Goal: Information Seeking & Learning: Check status

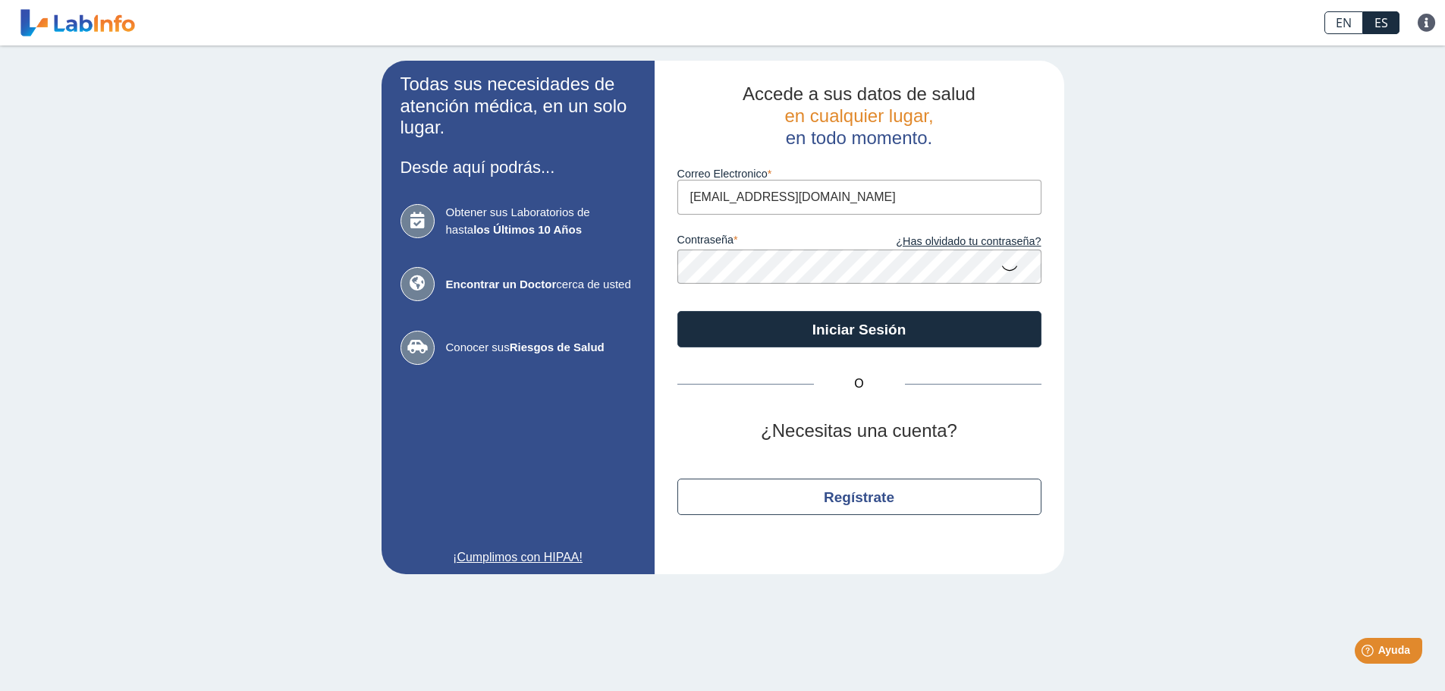
type input "[EMAIL_ADDRESS][DOMAIN_NAME]"
click at [678, 311] on button "Iniciar Sesión" at bounding box center [860, 329] width 364 height 36
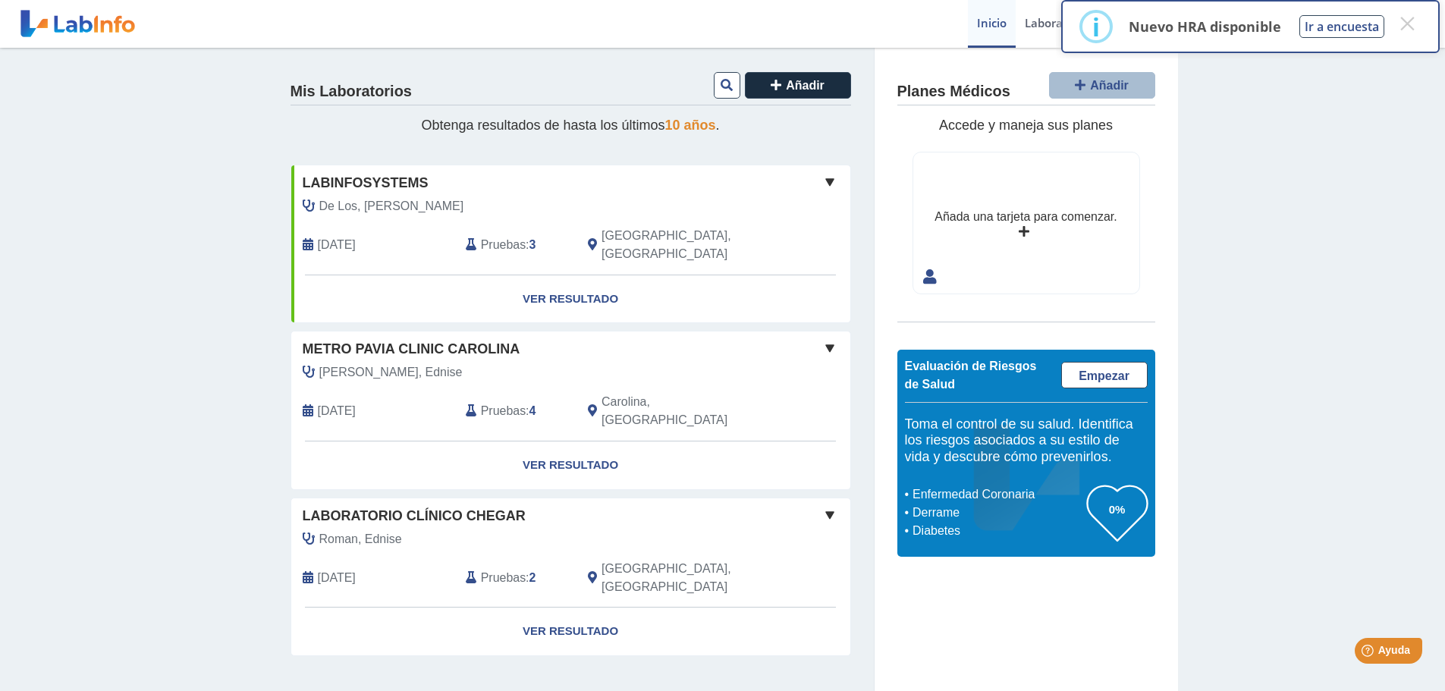
click at [468, 339] on span "Metro Pavia Clinic Carolina" at bounding box center [412, 349] width 218 height 20
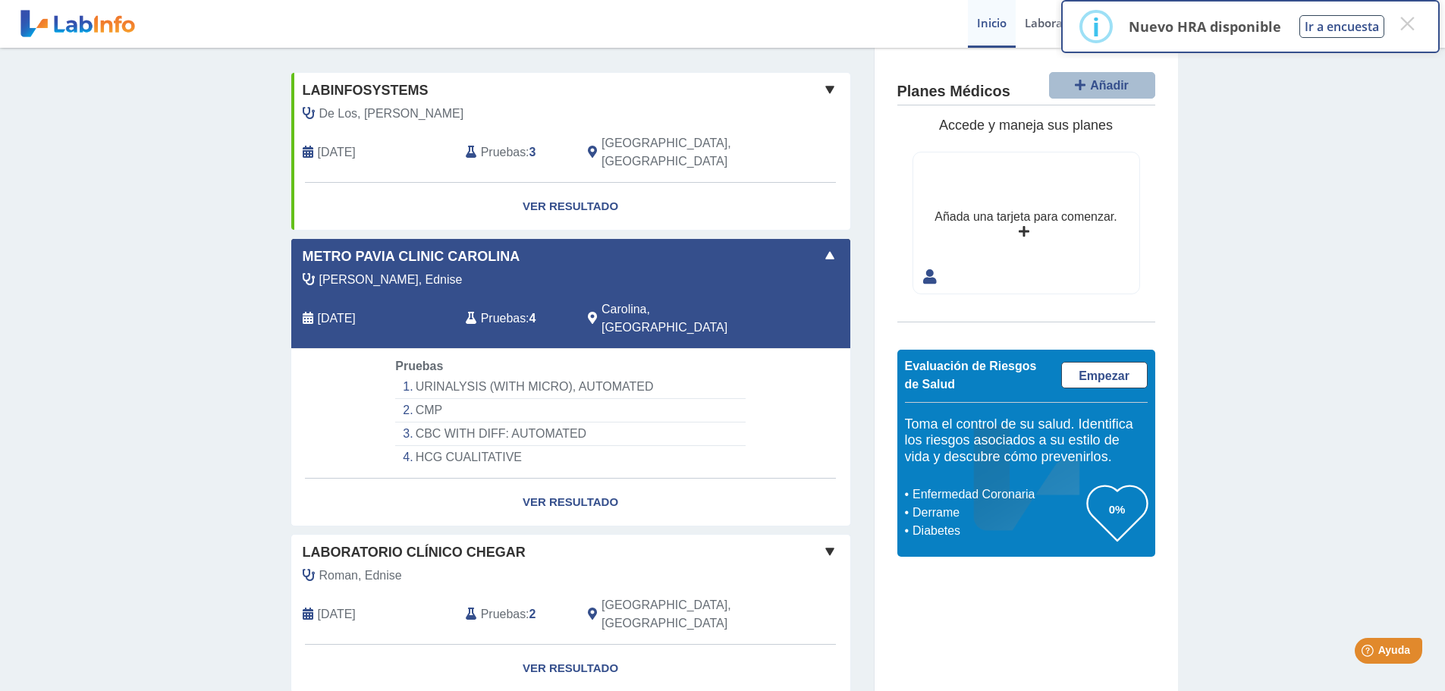
scroll to position [94, 0]
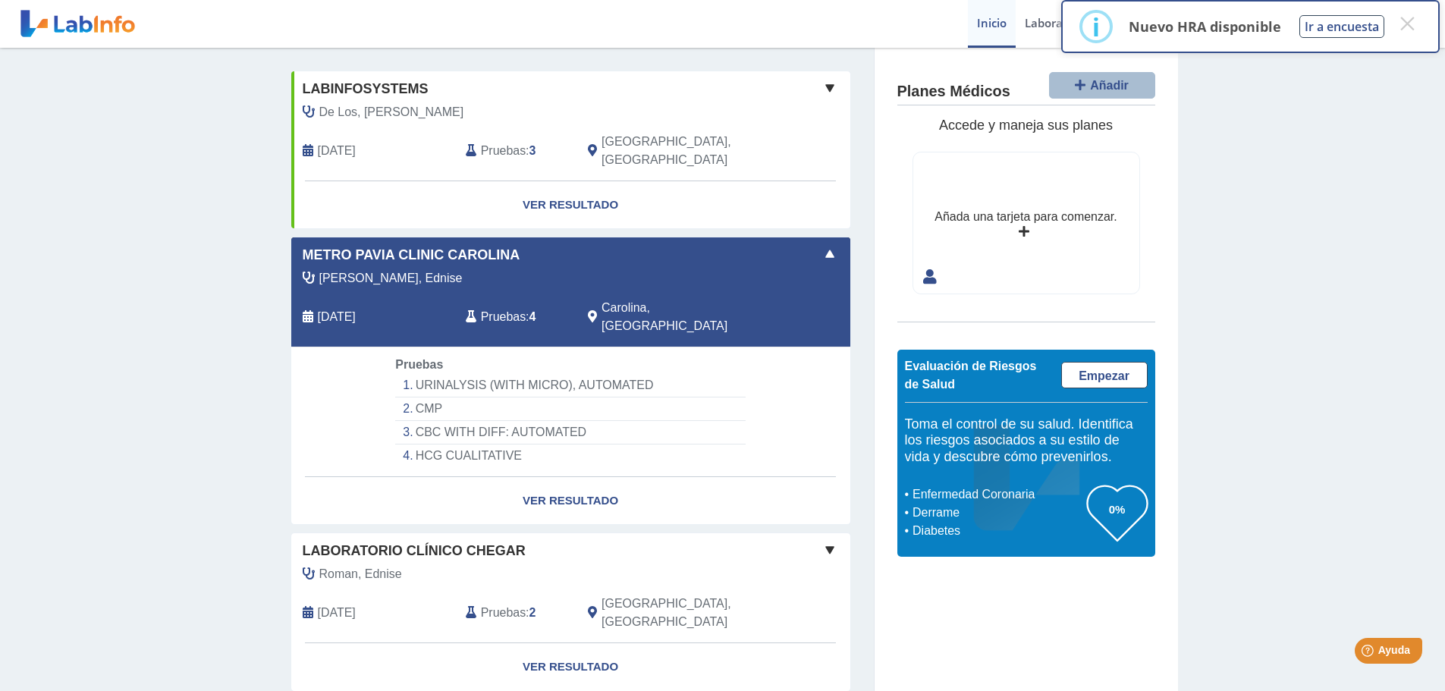
click at [1386, 187] on div "Mis Laboratorios Añadir Obtenga resultados de hasta los últimos 10 años . Labin…" at bounding box center [722, 350] width 1445 height 792
click at [555, 477] on link "Ver Resultado" at bounding box center [570, 501] width 559 height 48
click at [1415, 21] on button "×" at bounding box center [1407, 23] width 27 height 27
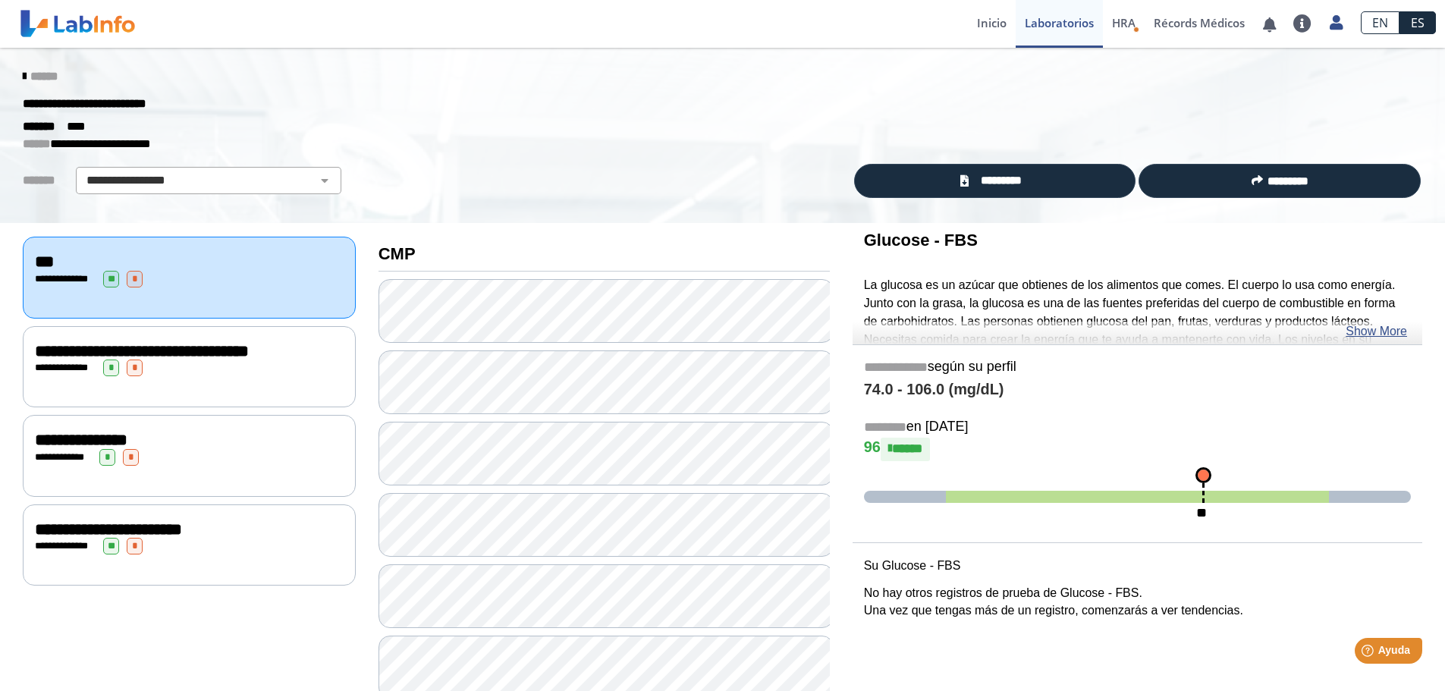
click at [208, 376] on div "**********" at bounding box center [189, 368] width 309 height 17
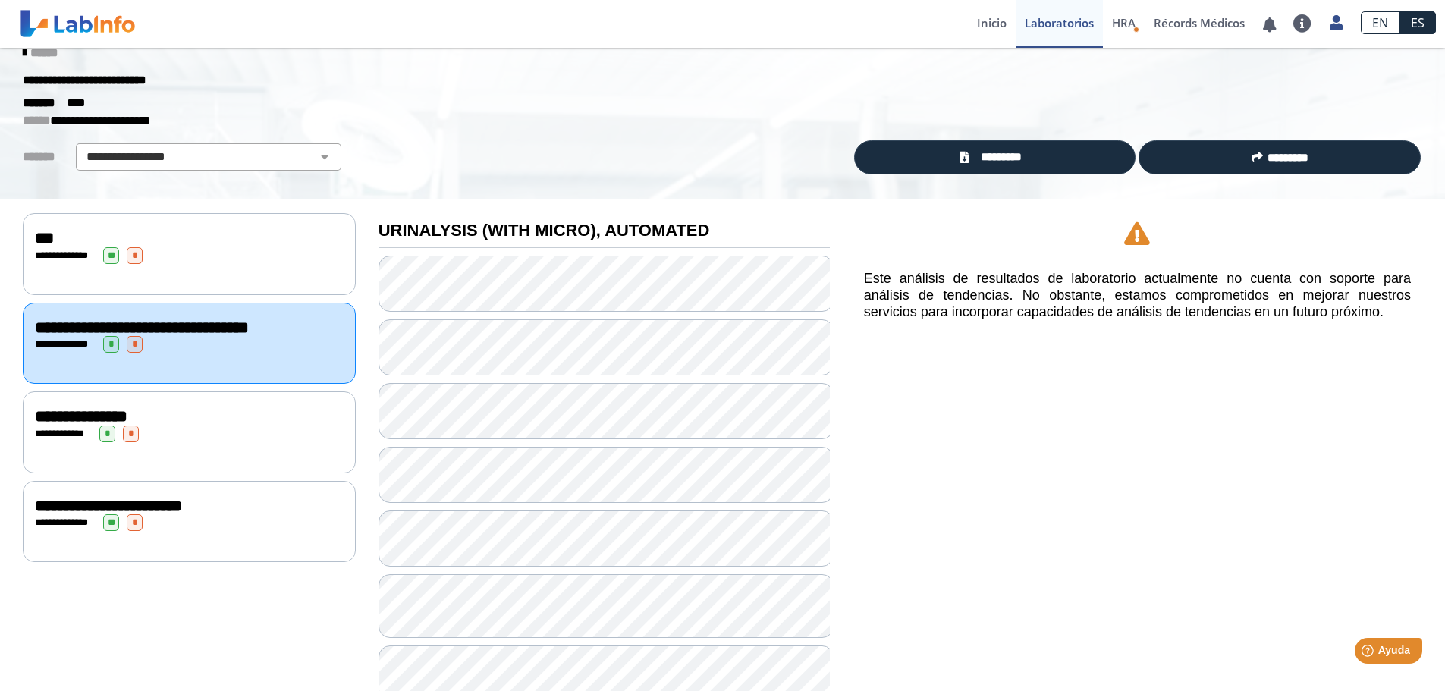
scroll to position [21, 0]
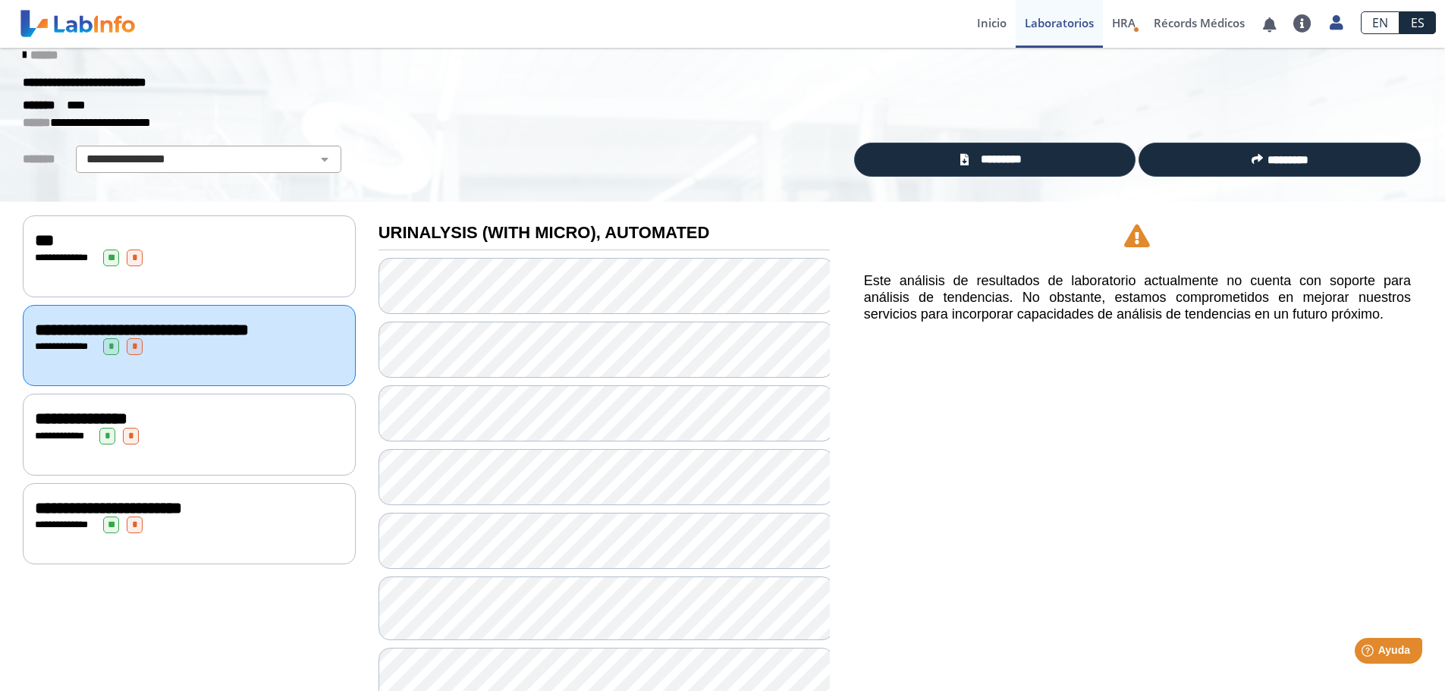
click at [256, 428] on div "**********" at bounding box center [189, 419] width 309 height 18
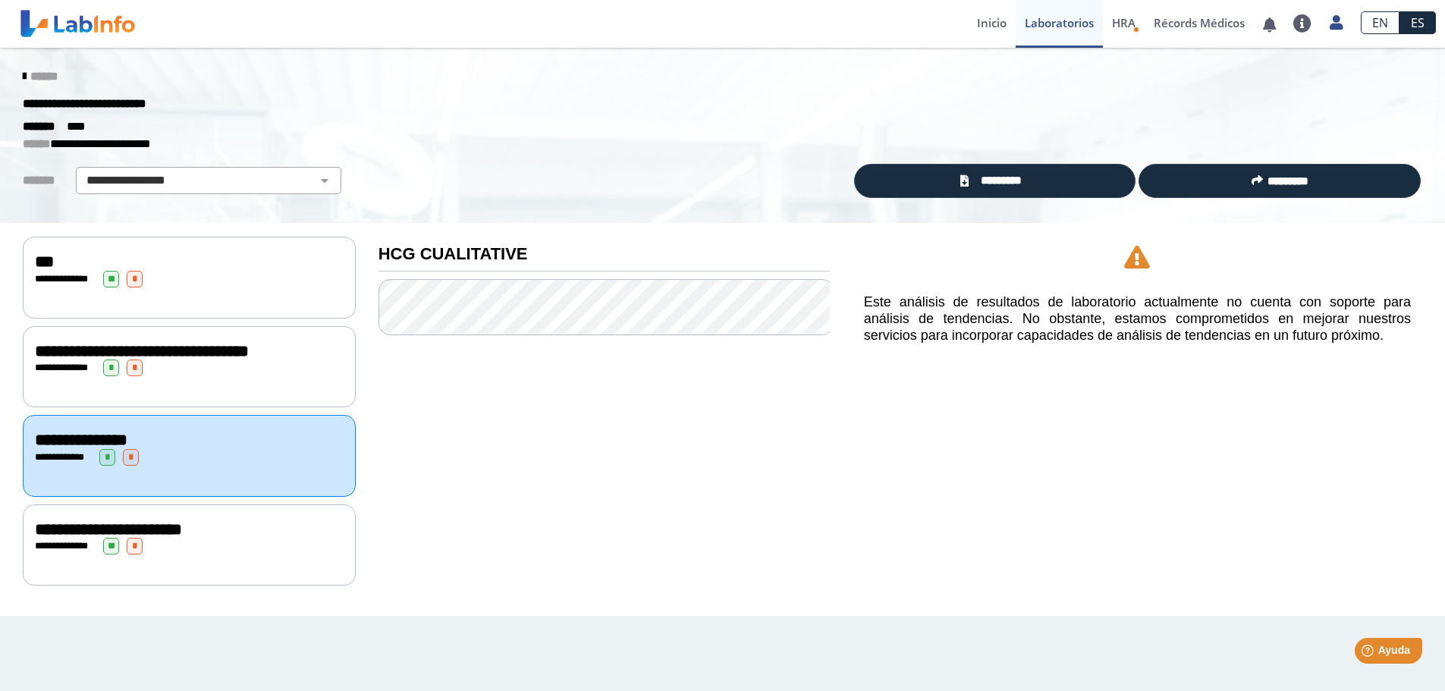
click at [302, 539] on div "**********" at bounding box center [189, 530] width 309 height 18
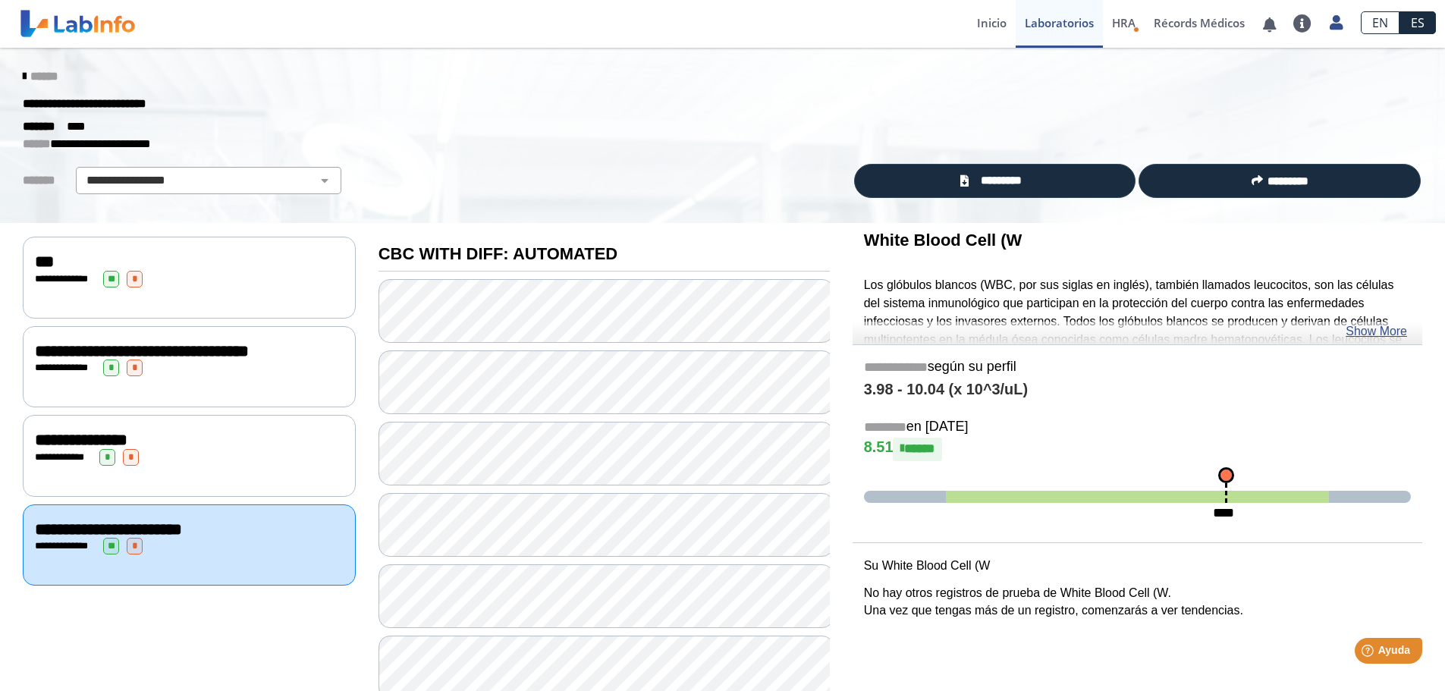
click at [292, 277] on div "**********" at bounding box center [189, 279] width 309 height 17
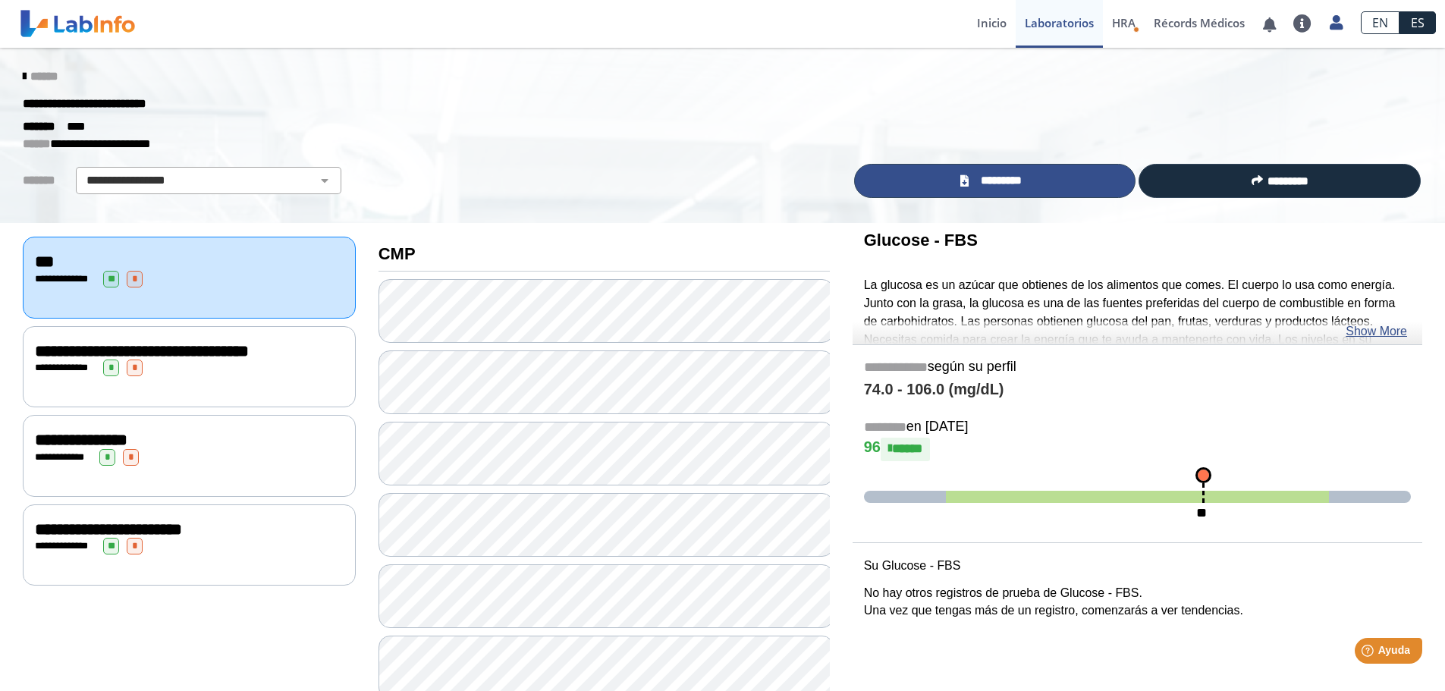
click at [1054, 176] on link "*********" at bounding box center [995, 181] width 282 height 34
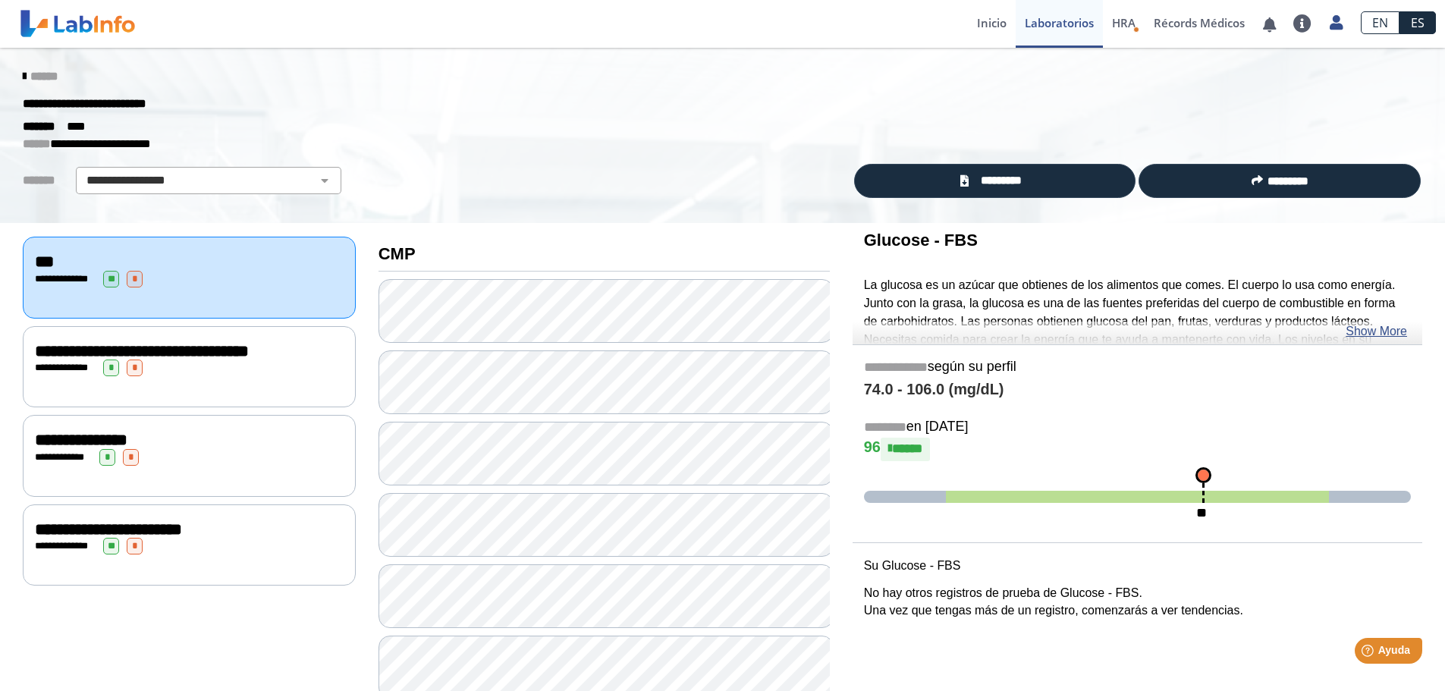
drag, startPoint x: 22, startPoint y: 69, endPoint x: 11, endPoint y: 68, distance: 10.6
click at [22, 69] on div "******" at bounding box center [722, 76] width 1423 height 27
click at [11, 74] on div "******" at bounding box center [722, 76] width 1423 height 27
click at [23, 77] on icon at bounding box center [24, 77] width 3 height 12
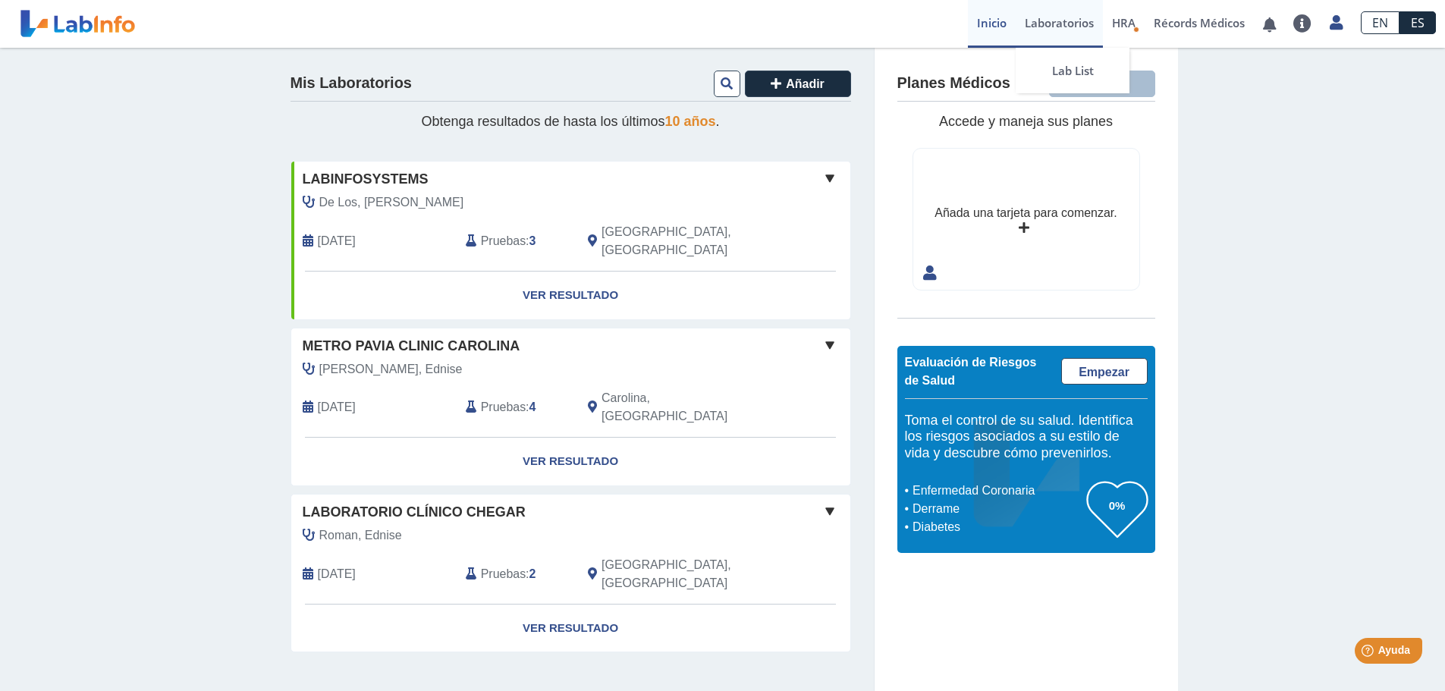
click at [1071, 27] on link "Laboratorios" at bounding box center [1059, 24] width 87 height 48
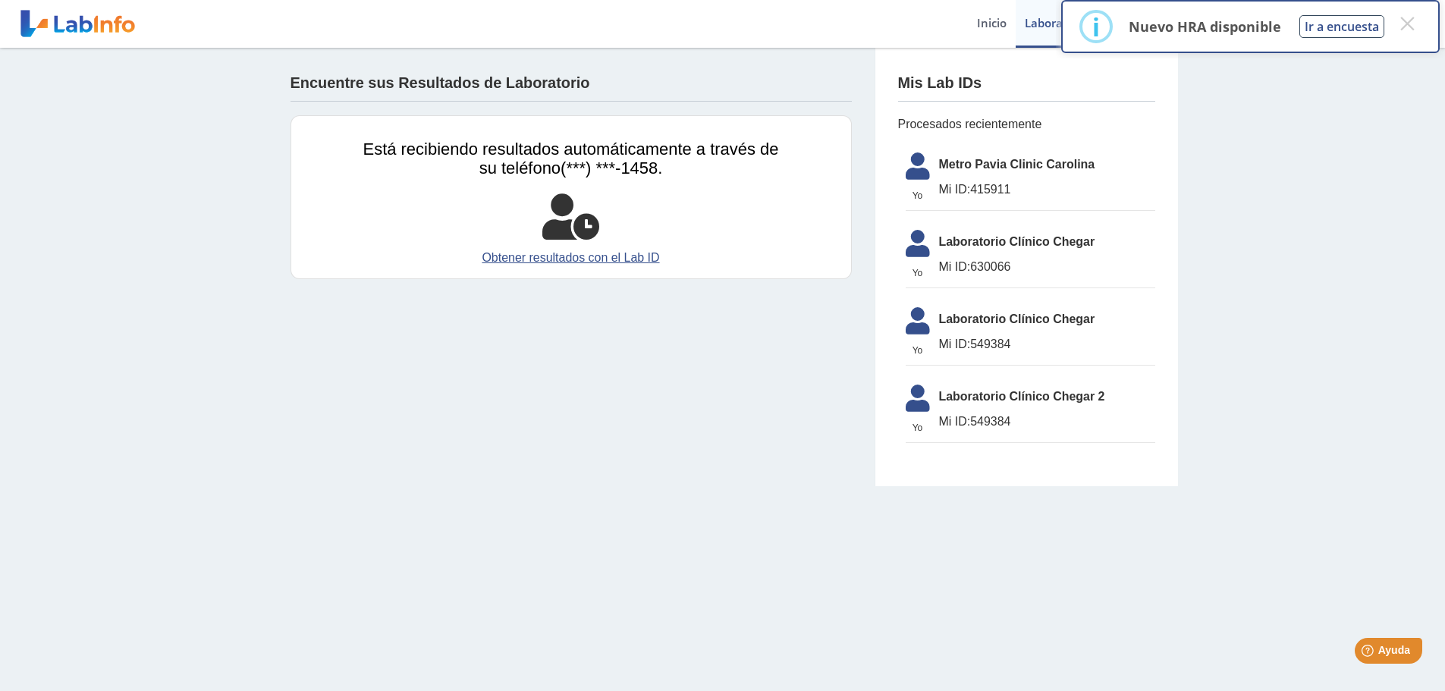
drag, startPoint x: 1014, startPoint y: 190, endPoint x: 976, endPoint y: 184, distance: 39.2
click at [976, 184] on span "Mi ID: 415911" at bounding box center [1047, 190] width 216 height 18
copy span "415911"
click at [530, 258] on link "Obtener resultados con el Lab ID" at bounding box center [571, 258] width 416 height 18
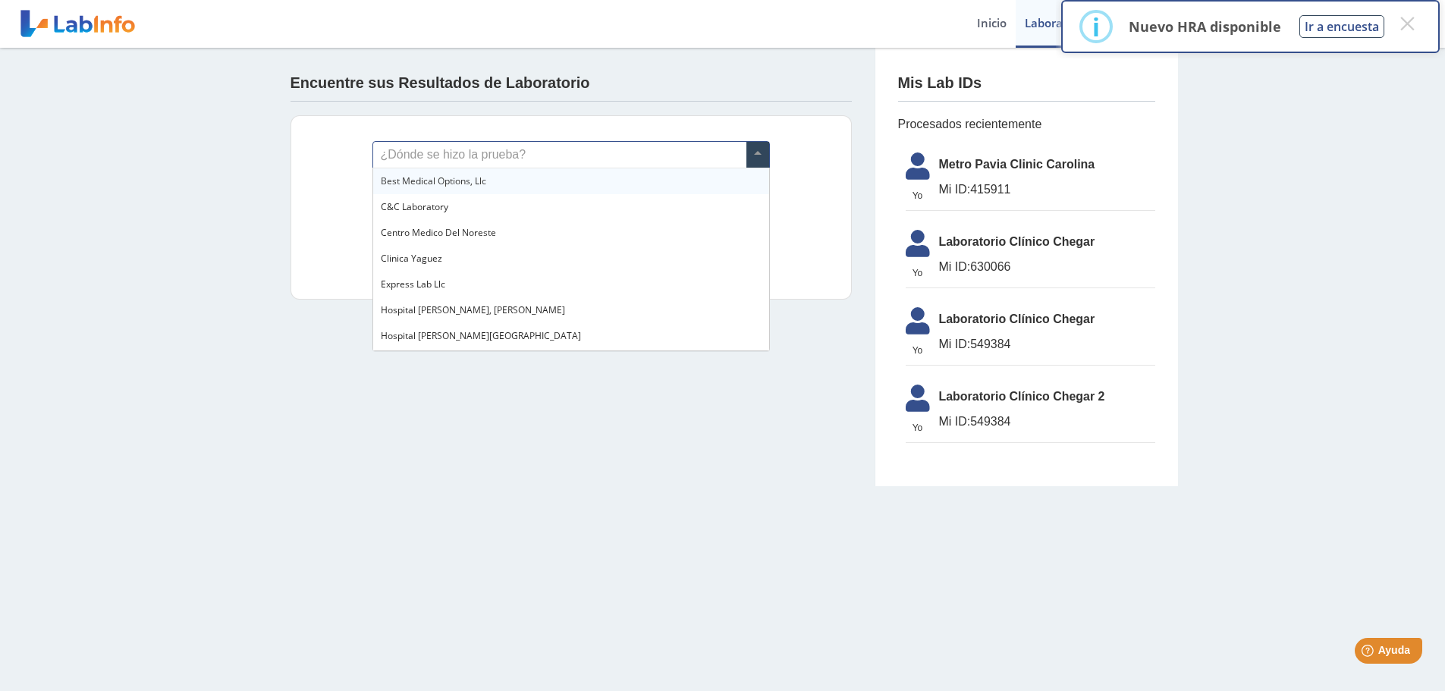
click at [523, 160] on input "text" at bounding box center [571, 155] width 396 height 26
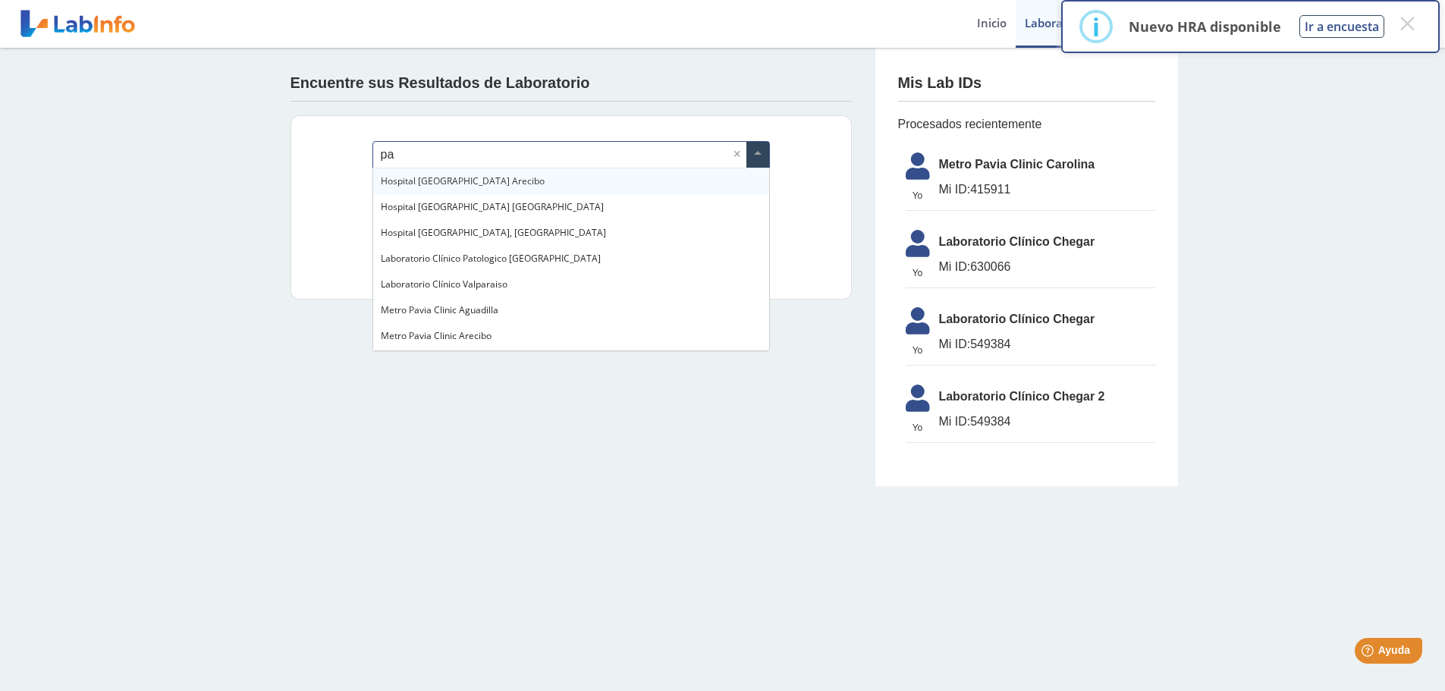
type input "pav"
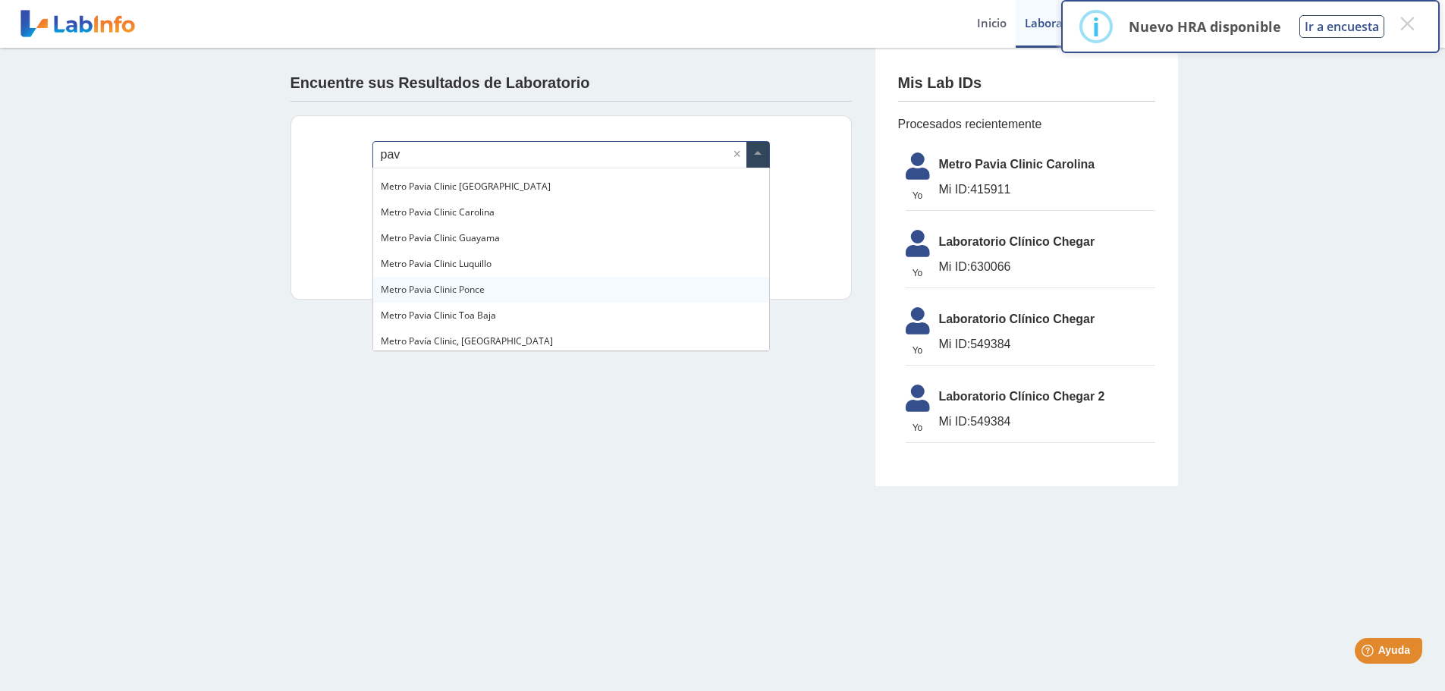
scroll to position [153, 0]
click at [521, 205] on div "Metro Pavia Clinic Carolina" at bounding box center [571, 209] width 396 height 26
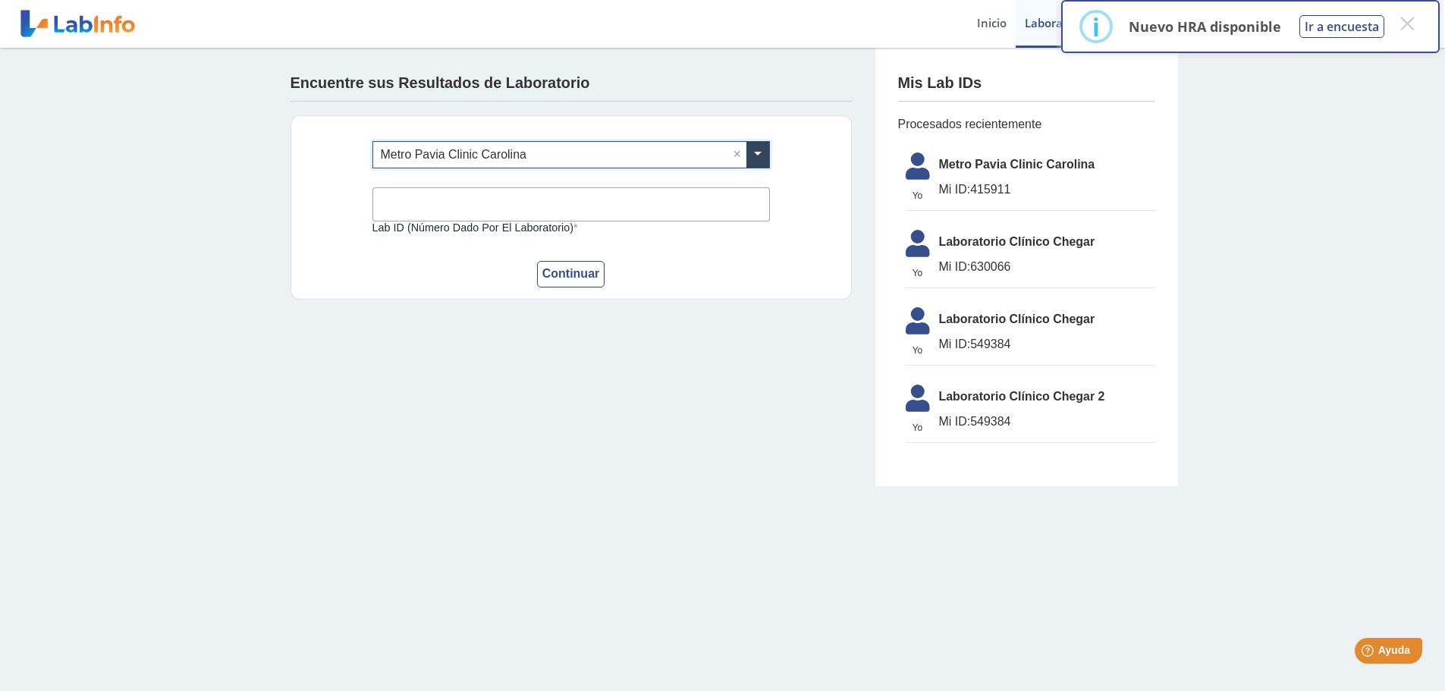
drag, startPoint x: 434, startPoint y: 203, endPoint x: 424, endPoint y: 200, distance: 10.6
click at [434, 203] on input "Lab ID (número dado por el laboratorio)" at bounding box center [572, 204] width 398 height 34
paste input "415911"
type input "415911"
click at [554, 276] on button "Continuar" at bounding box center [571, 274] width 68 height 27
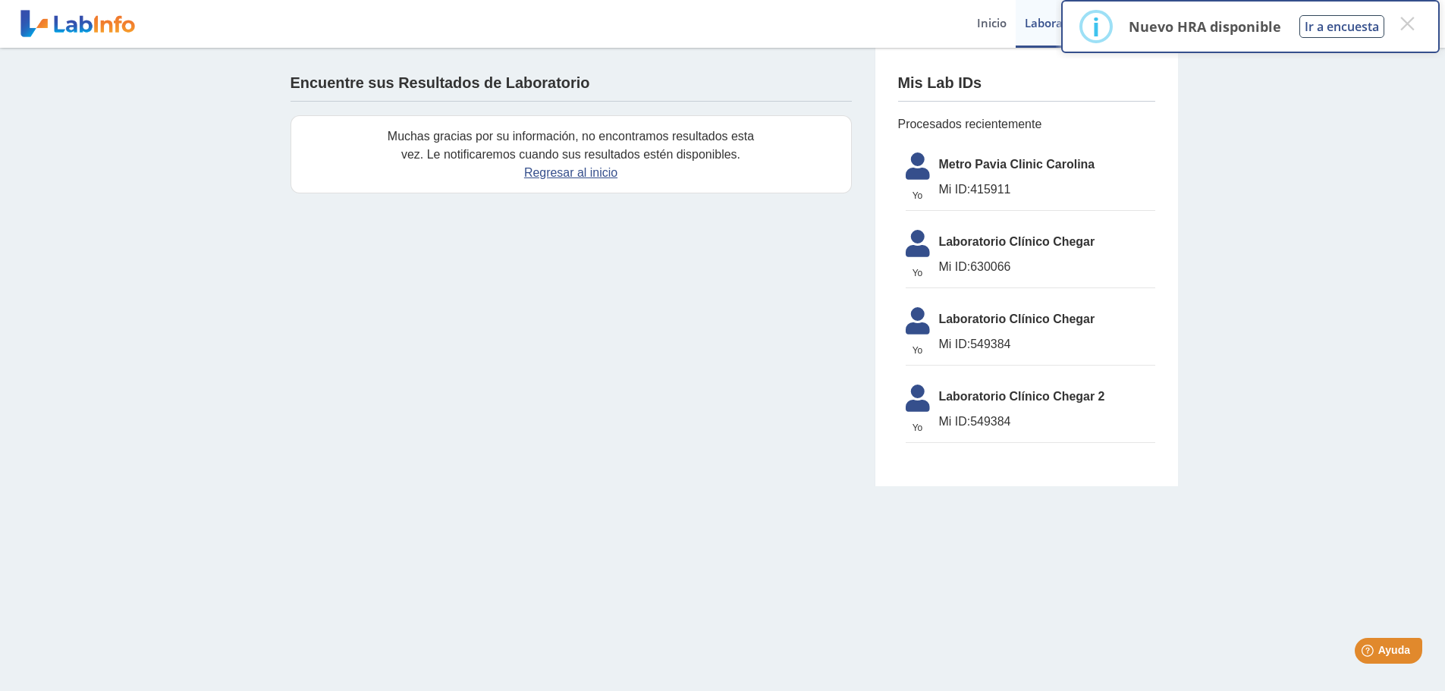
click at [972, 157] on span "Metro Pavia Clinic Carolina" at bounding box center [1047, 165] width 216 height 18
click at [972, 162] on span "Metro Pavia Clinic Carolina" at bounding box center [1047, 165] width 216 height 18
click at [989, 178] on li "Yo Yo Metro Pavia Clinic Carolina Mi ID: 415911" at bounding box center [1031, 178] width 250 height 66
drag, startPoint x: 1014, startPoint y: 188, endPoint x: 976, endPoint y: 192, distance: 38.1
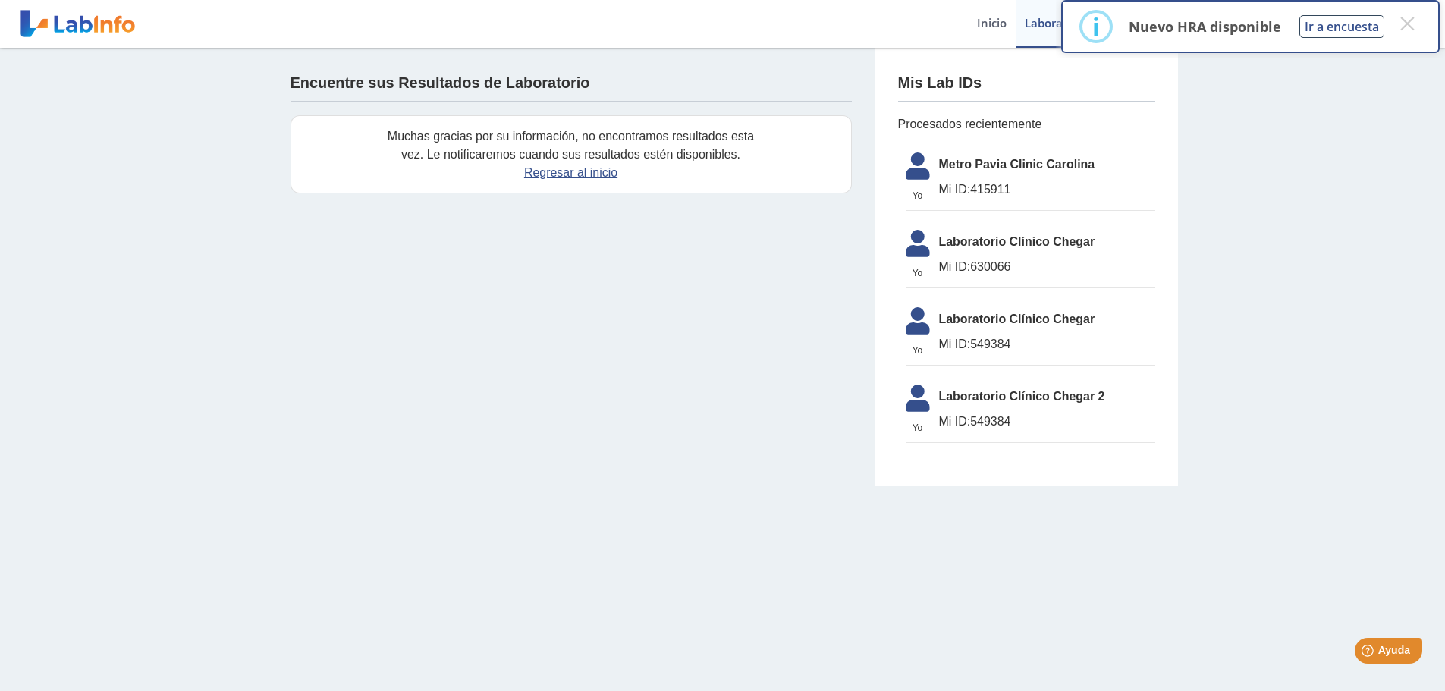
click at [976, 192] on span "Mi ID: 415911" at bounding box center [1047, 190] width 216 height 18
copy span "415911"
click at [557, 173] on link "Regresar al inicio" at bounding box center [570, 172] width 93 height 13
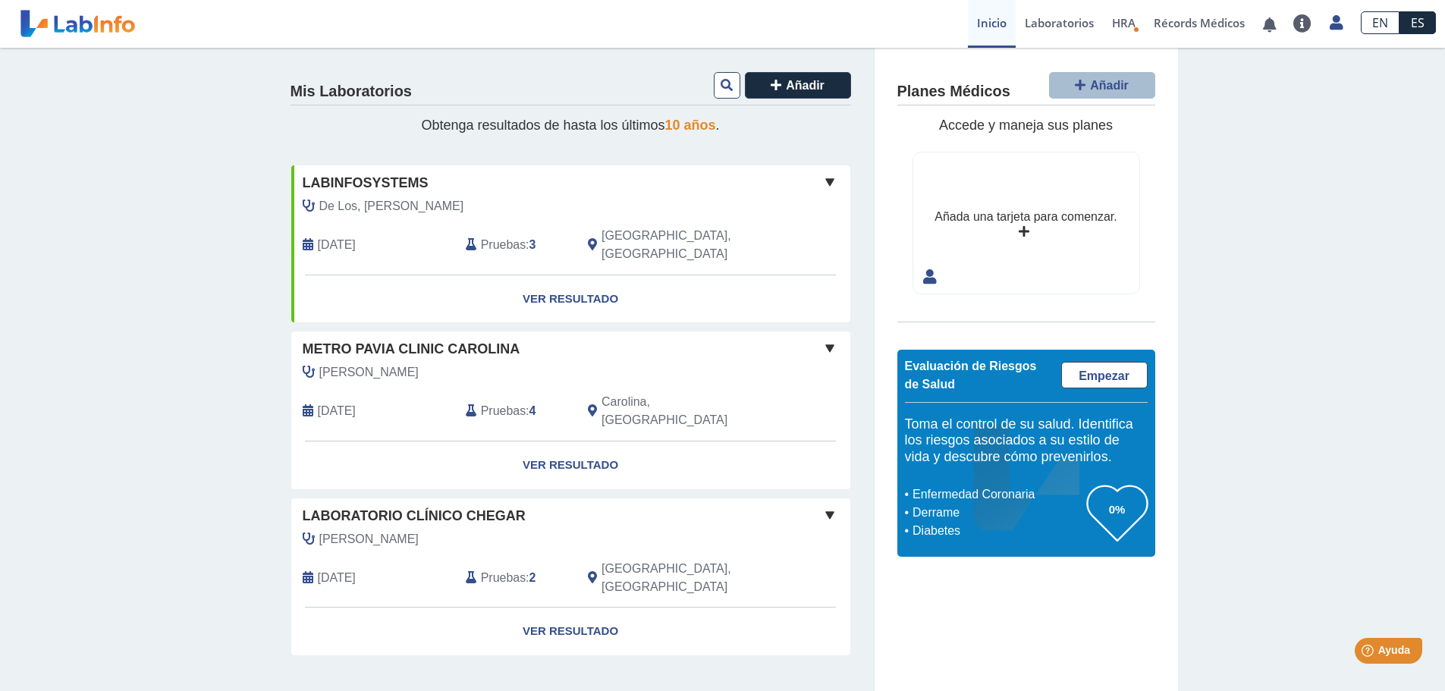
drag, startPoint x: 1287, startPoint y: 1, endPoint x: 133, endPoint y: 163, distance: 1165.5
click at [133, 163] on div "Mis Laboratorios Añadir Obtenga resultados de hasta los últimos 10 años . Labin…" at bounding box center [722, 379] width 1445 height 662
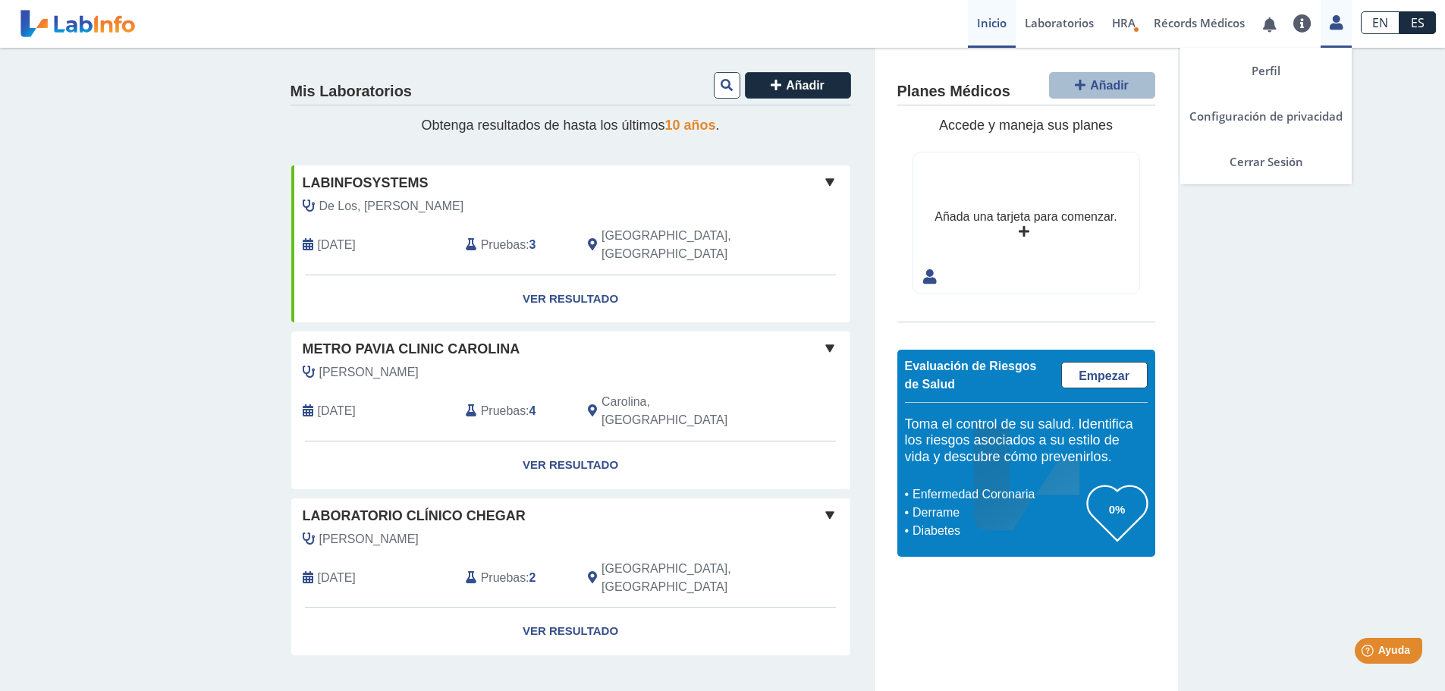
click at [1341, 28] on icon at bounding box center [1336, 22] width 13 height 11
click at [1283, 159] on link "Cerrar Sesión" at bounding box center [1266, 162] width 171 height 46
